Goal: Information Seeking & Learning: Learn about a topic

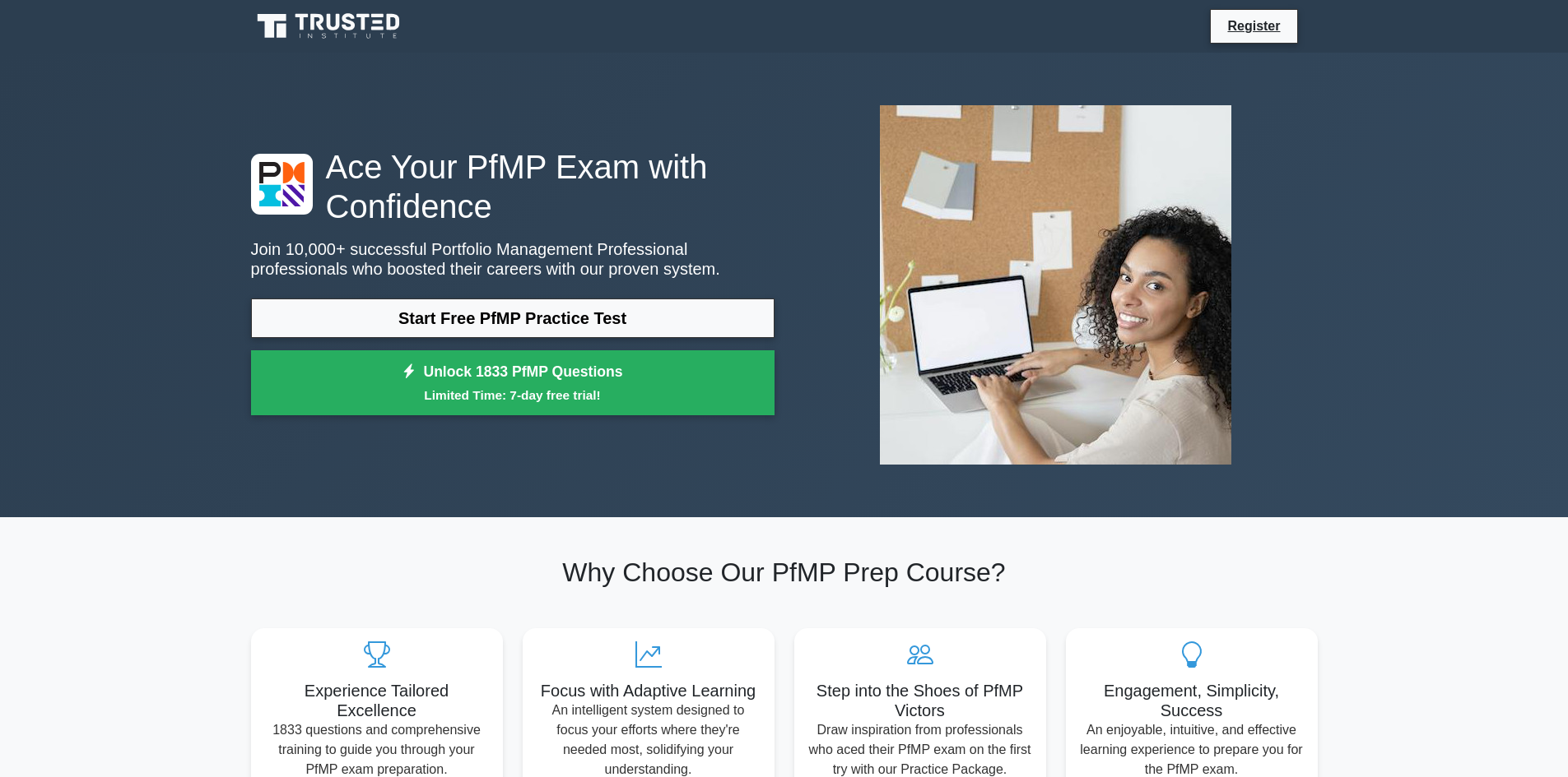
click at [676, 317] on link "Start Free PfMP Practice Test" at bounding box center [513, 318] width 524 height 40
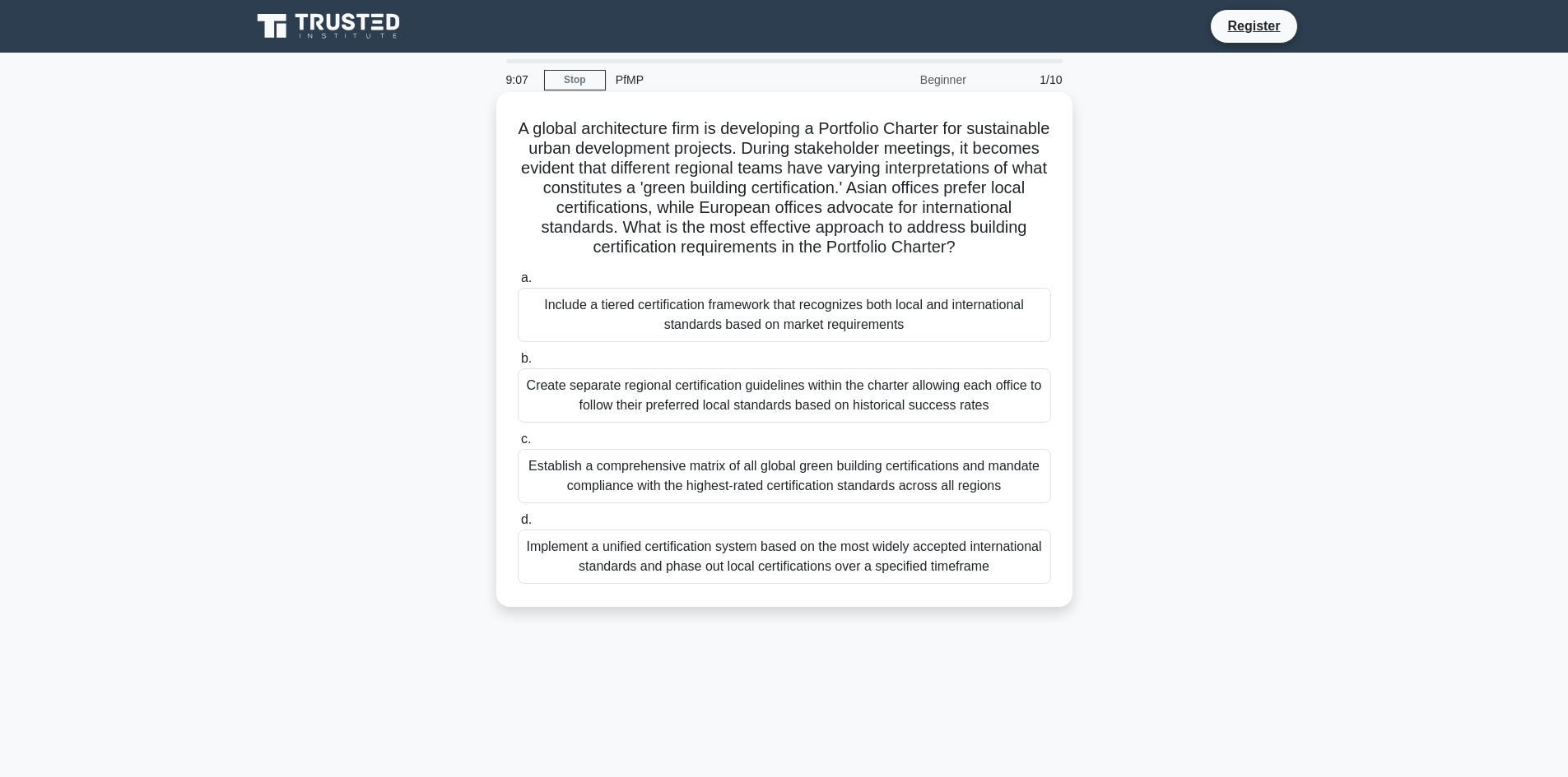
click at [838, 319] on div "Include a tiered certification framework that recognizes both local and interna…" at bounding box center [784, 315] width 533 height 54
click at [517, 284] on input "a. Include a tiered certification framework that recognizes both local and inte…" at bounding box center [517, 278] width 0 height 11
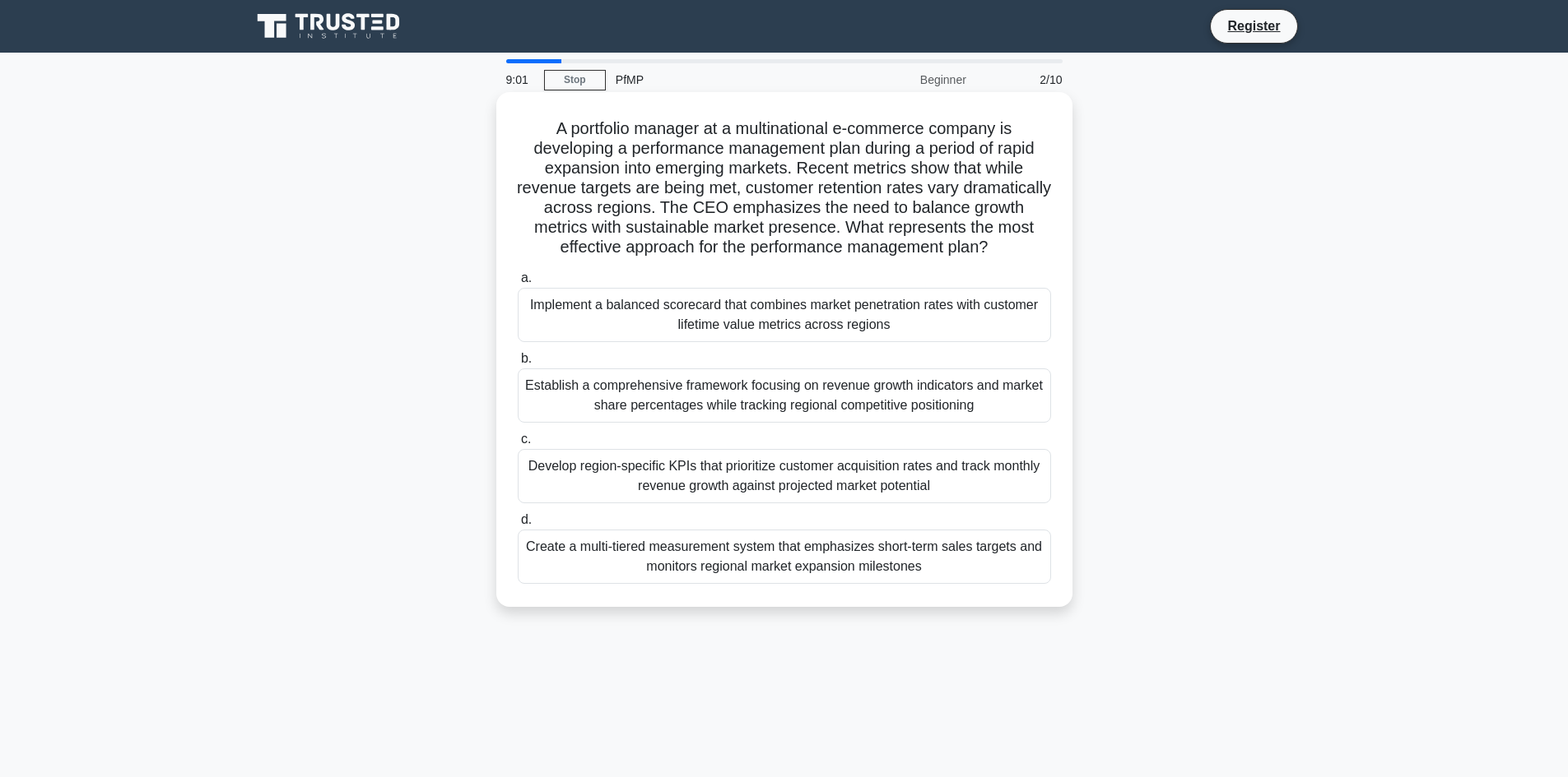
click at [601, 314] on div "Implement a balanced scorecard that combines market penetration rates with cust…" at bounding box center [784, 315] width 533 height 54
click at [517, 284] on input "a. Implement a balanced scorecard that combines market penetration rates with c…" at bounding box center [517, 278] width 0 height 11
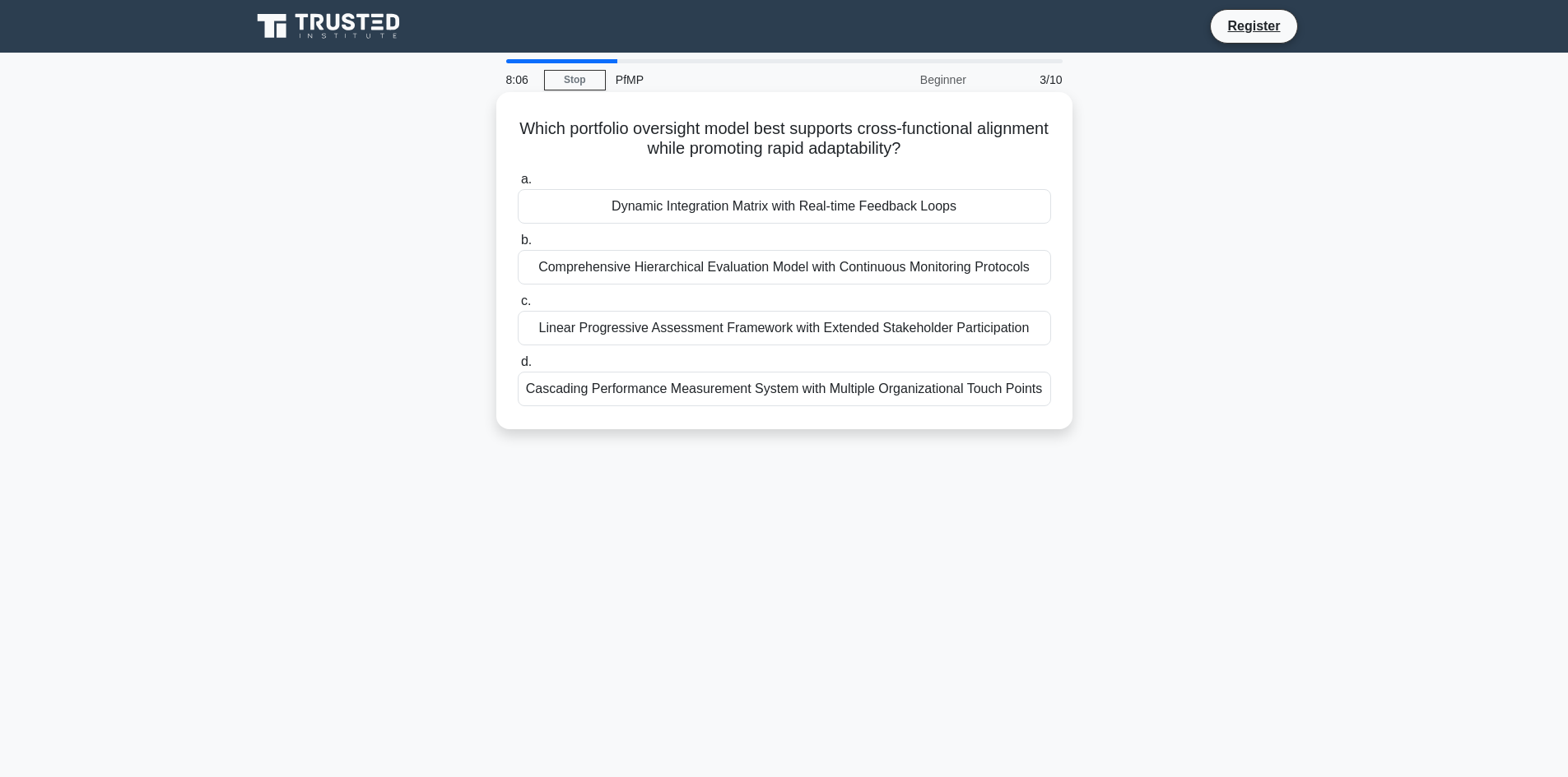
click at [692, 388] on div "Cascading Performance Measurement System with Multiple Organizational Touch Poi…" at bounding box center [784, 388] width 533 height 34
click at [517, 368] on input "d. Cascading Performance Measurement System with Multiple Organizational Touch …" at bounding box center [517, 363] width 0 height 11
